Goal: Use online tool/utility: Utilize a website feature to perform a specific function

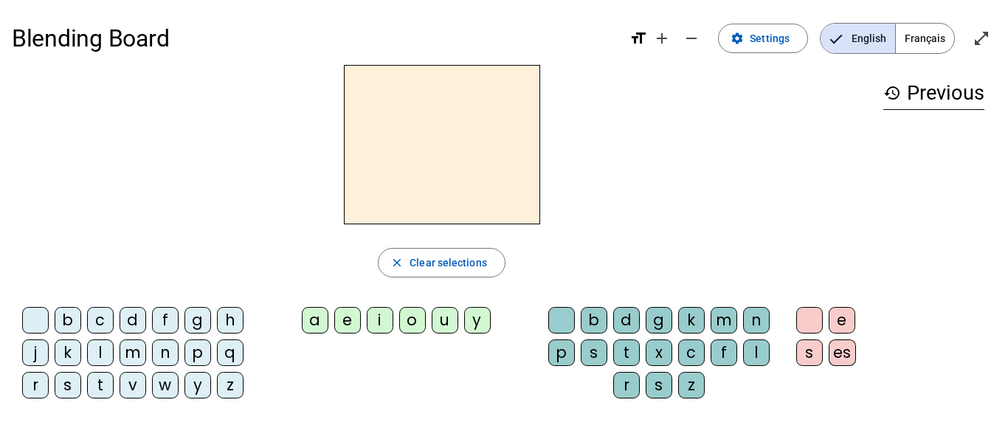
click at [64, 315] on div "b" at bounding box center [68, 320] width 27 height 27
click at [419, 320] on div "o" at bounding box center [412, 320] width 27 height 27
click at [749, 353] on div "l" at bounding box center [756, 353] width 27 height 27
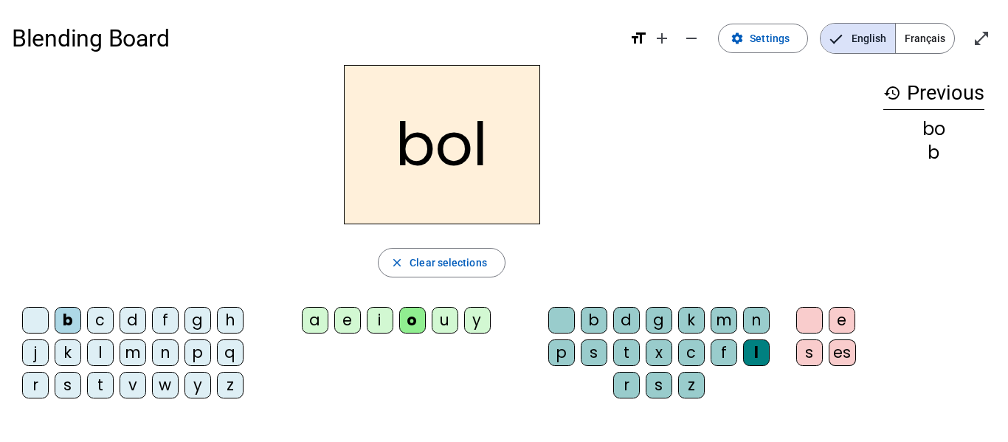
click at [67, 382] on div "s" at bounding box center [68, 385] width 27 height 27
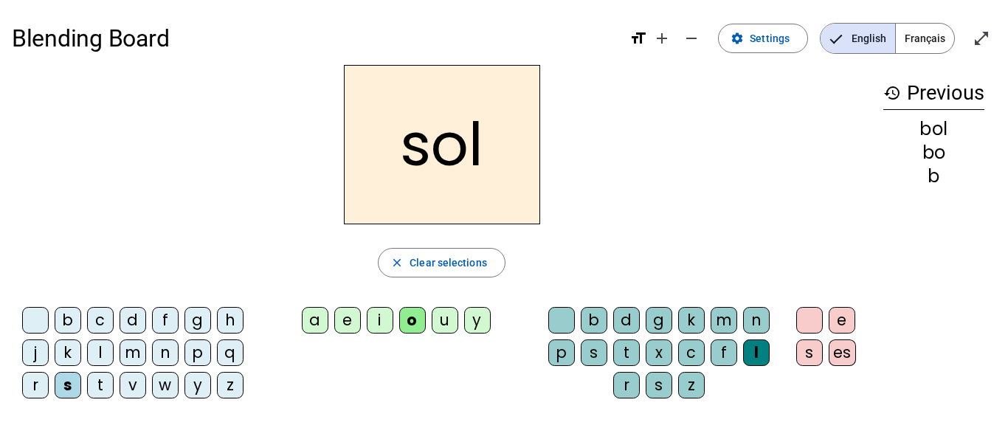
click at [382, 323] on div "i" at bounding box center [380, 320] width 27 height 27
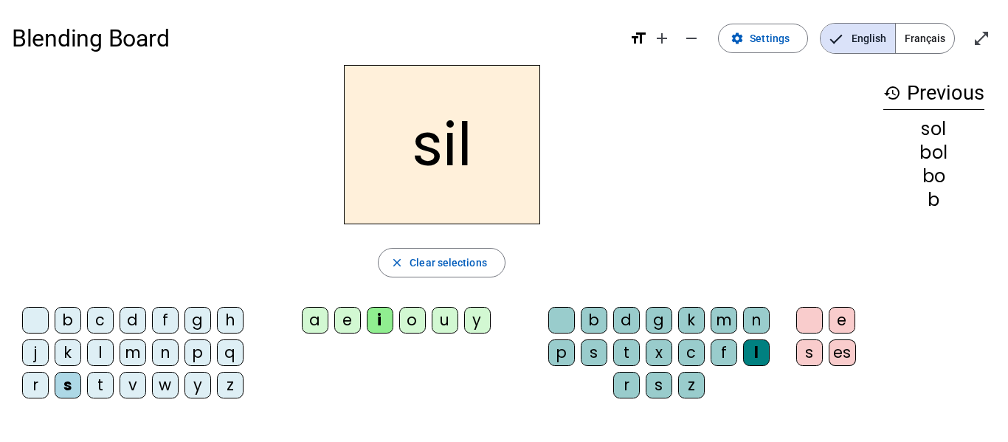
click at [763, 350] on div "l" at bounding box center [756, 353] width 27 height 27
click at [556, 312] on div at bounding box center [562, 320] width 27 height 27
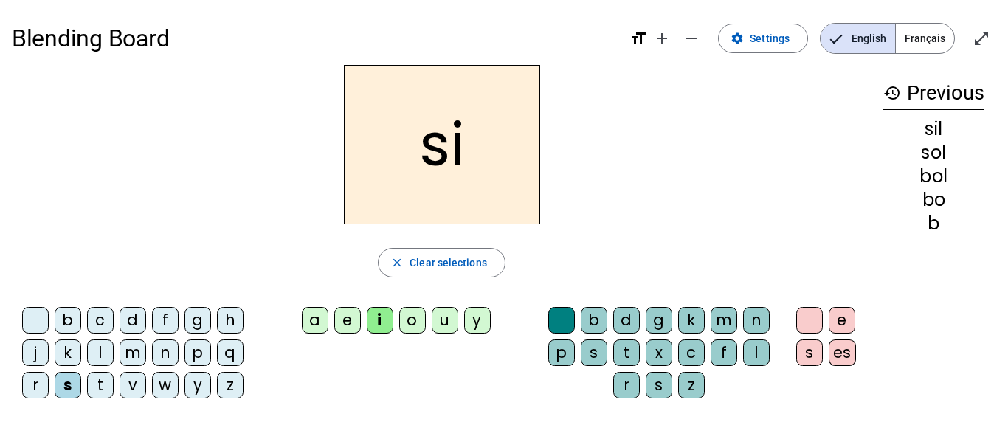
click at [171, 351] on div "n" at bounding box center [165, 353] width 27 height 27
click at [349, 314] on div "e" at bounding box center [347, 320] width 27 height 27
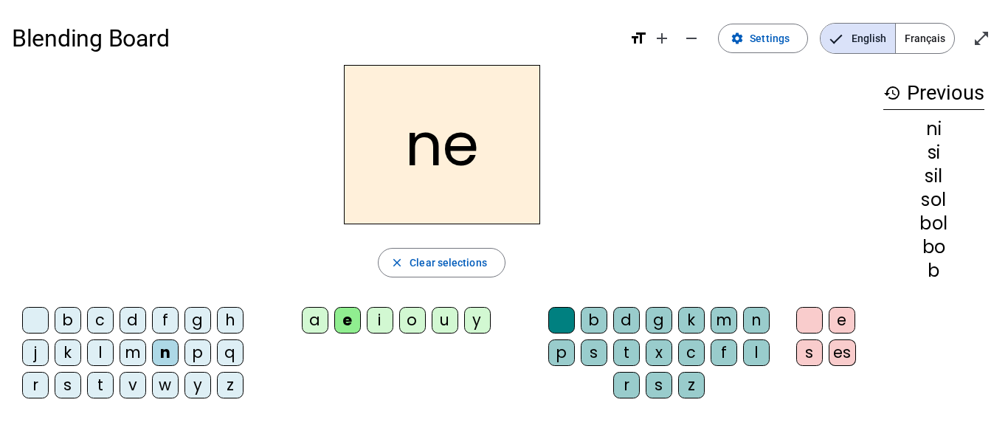
click at [96, 346] on div "l" at bounding box center [100, 353] width 27 height 27
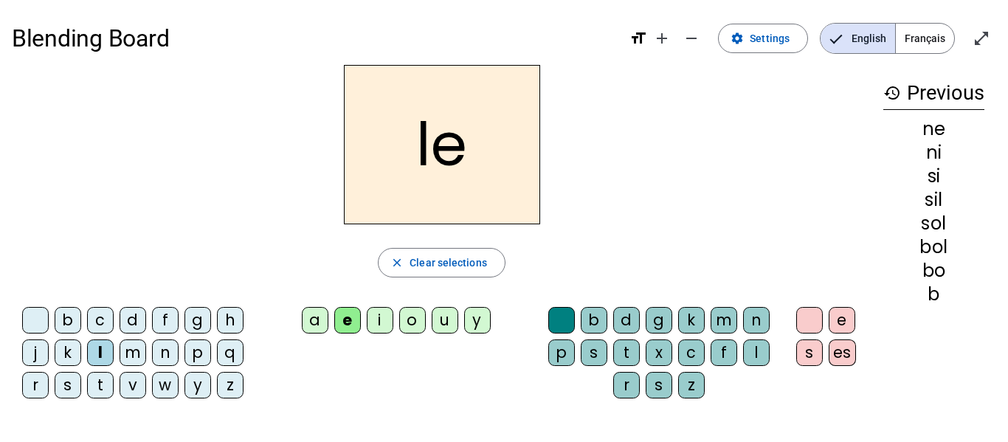
click at [315, 326] on div "a" at bounding box center [315, 320] width 27 height 27
click at [124, 381] on div "v" at bounding box center [133, 385] width 27 height 27
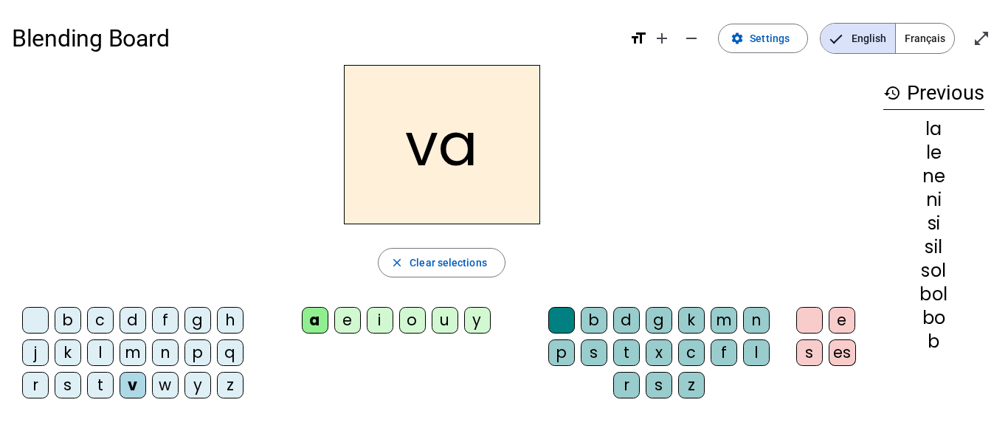
click at [92, 383] on div "t" at bounding box center [100, 385] width 27 height 27
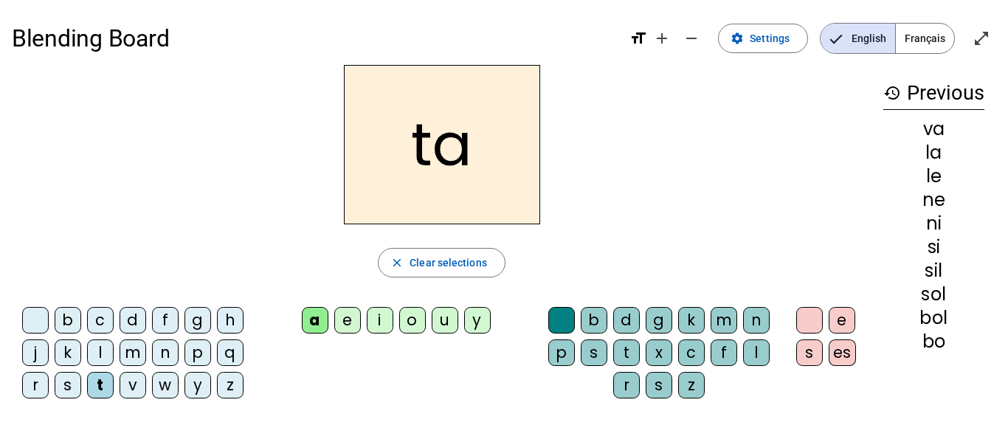
click at [347, 325] on div "e" at bounding box center [347, 320] width 27 height 27
click at [137, 320] on div "d" at bounding box center [133, 320] width 27 height 27
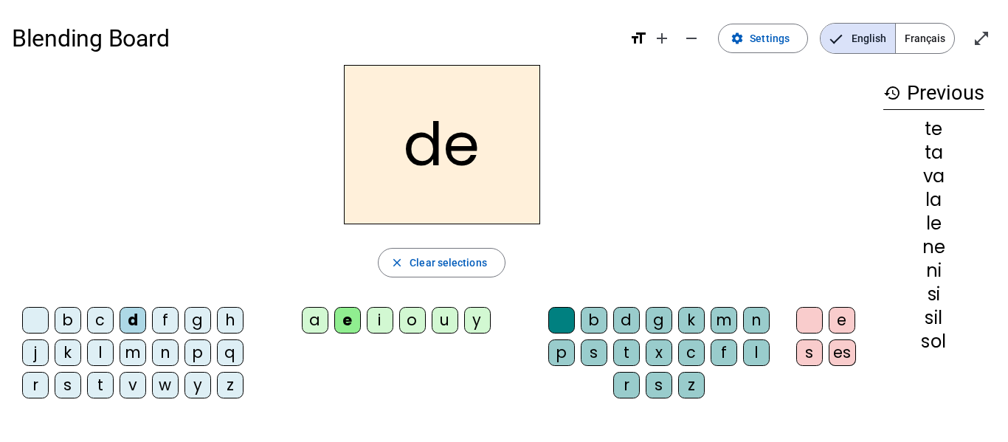
click at [128, 352] on div "m" at bounding box center [133, 353] width 27 height 27
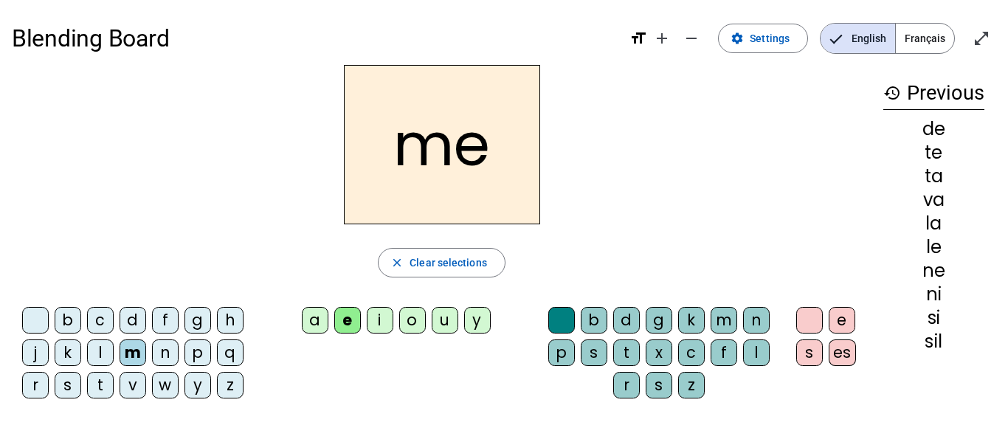
click at [318, 317] on div "a" at bounding box center [315, 320] width 27 height 27
click at [765, 351] on div "l" at bounding box center [756, 353] width 27 height 27
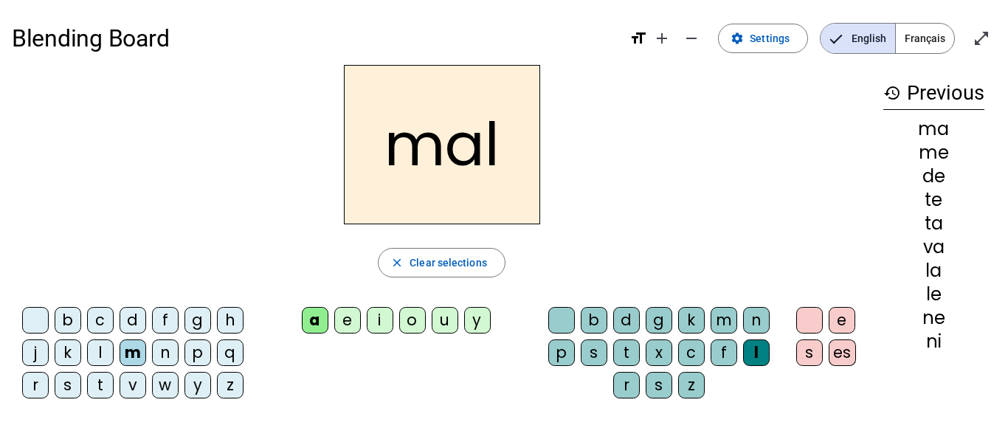
click at [69, 323] on div "b" at bounding box center [68, 320] width 27 height 27
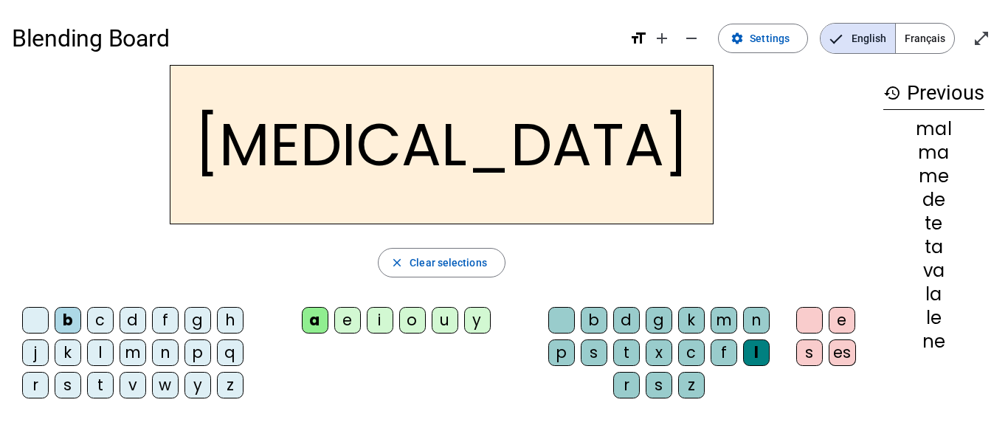
click at [684, 345] on div "c" at bounding box center [691, 353] width 27 height 27
